Goal: Use online tool/utility: Utilize a website feature to perform a specific function

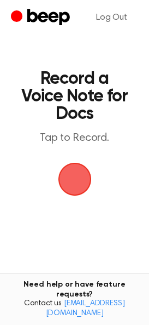
click at [74, 170] on span "button" at bounding box center [74, 179] width 33 height 33
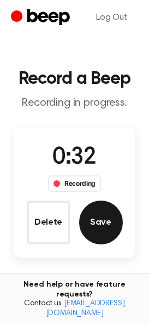
click at [110, 229] on button "Save" at bounding box center [101, 222] width 44 height 44
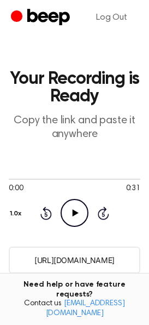
click at [88, 264] on input "https://beep.audio/MG9xn5K" at bounding box center [75, 259] width 132 height 27
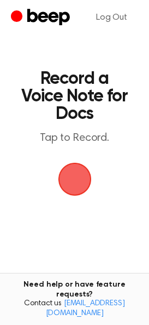
click at [78, 182] on span "button" at bounding box center [75, 179] width 31 height 31
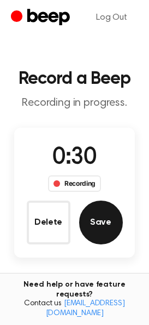
click at [100, 218] on button "Save" at bounding box center [101, 222] width 44 height 44
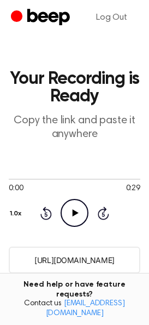
click at [90, 256] on input "https://beep.audio/rWzT0SV" at bounding box center [75, 259] width 132 height 27
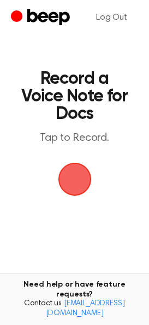
click at [77, 182] on span "button" at bounding box center [74, 179] width 41 height 41
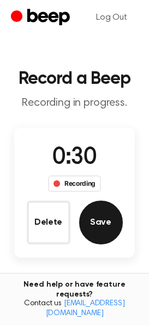
click at [97, 216] on button "Save" at bounding box center [101, 222] width 44 height 44
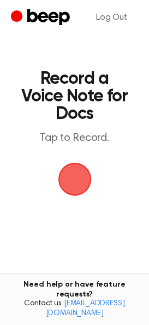
click at [77, 187] on span "button" at bounding box center [74, 178] width 37 height 37
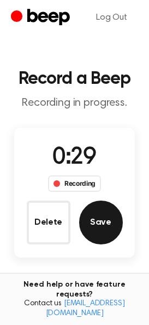
click at [99, 216] on button "Save" at bounding box center [101, 222] width 44 height 44
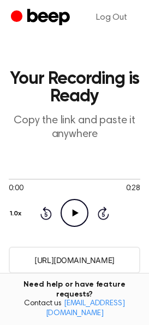
click at [94, 261] on input "https://beep.audio/vRiSiGP" at bounding box center [75, 259] width 132 height 27
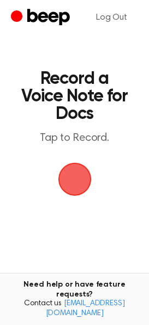
click at [77, 187] on span "button" at bounding box center [74, 179] width 33 height 33
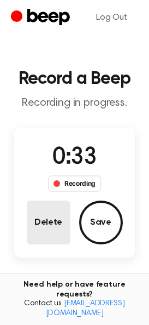
click at [55, 225] on button "Delete" at bounding box center [49, 222] width 44 height 44
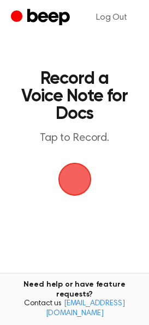
click at [71, 180] on span "button" at bounding box center [75, 179] width 31 height 31
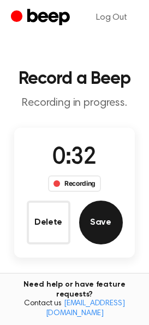
click at [95, 232] on button "Save" at bounding box center [101, 222] width 44 height 44
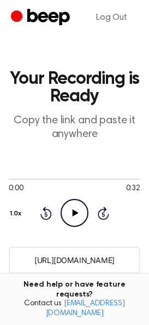
click at [101, 259] on input "https://beep.audio/DLATLBf" at bounding box center [75, 259] width 132 height 27
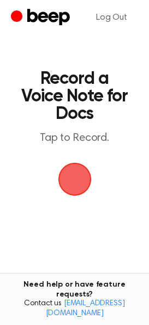
click at [76, 181] on span "button" at bounding box center [75, 179] width 31 height 31
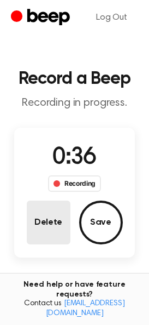
click at [42, 219] on button "Delete" at bounding box center [49, 222] width 44 height 44
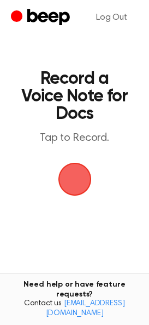
click at [62, 192] on span "button" at bounding box center [75, 179] width 31 height 31
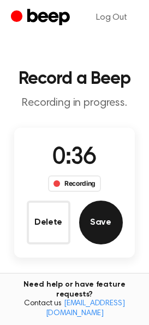
click at [105, 217] on button "Save" at bounding box center [101, 222] width 44 height 44
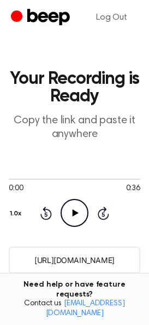
click at [72, 261] on input "https://beep.audio/tLmgMiH" at bounding box center [75, 259] width 132 height 27
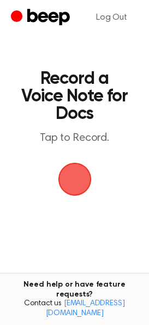
click at [70, 184] on span "button" at bounding box center [75, 179] width 31 height 31
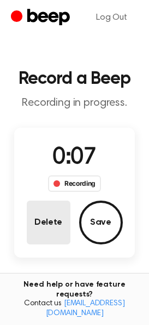
click at [36, 224] on button "Delete" at bounding box center [49, 222] width 44 height 44
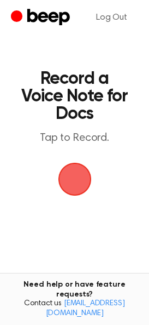
click at [74, 187] on span "button" at bounding box center [74, 179] width 33 height 33
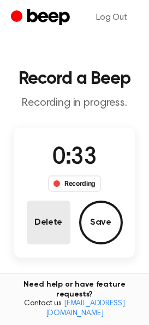
click at [47, 211] on button "Delete" at bounding box center [49, 222] width 44 height 44
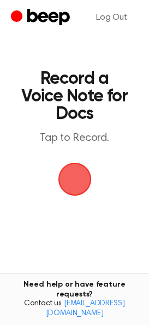
click at [66, 178] on span "button" at bounding box center [74, 179] width 33 height 33
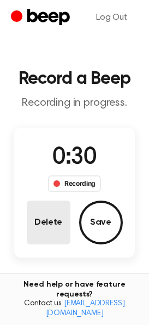
click at [53, 216] on button "Delete" at bounding box center [49, 222] width 44 height 44
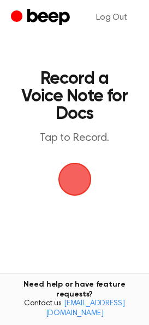
click at [74, 178] on span "button" at bounding box center [75, 179] width 31 height 31
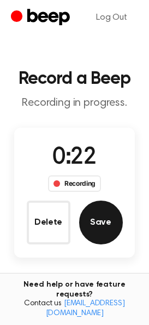
click at [102, 223] on button "Save" at bounding box center [101, 222] width 44 height 44
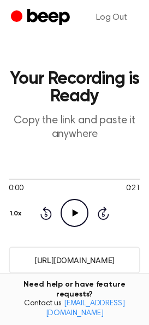
click at [88, 259] on input "[URL][DOMAIN_NAME]" at bounding box center [75, 259] width 132 height 27
